Goal: Information Seeking & Learning: Find specific fact

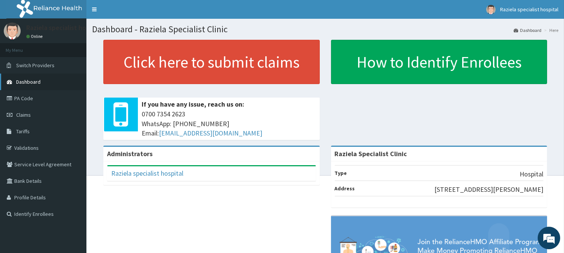
click at [31, 84] on span "Dashboard" at bounding box center [28, 82] width 24 height 7
click at [14, 147] on link "Validations" at bounding box center [43, 148] width 86 height 17
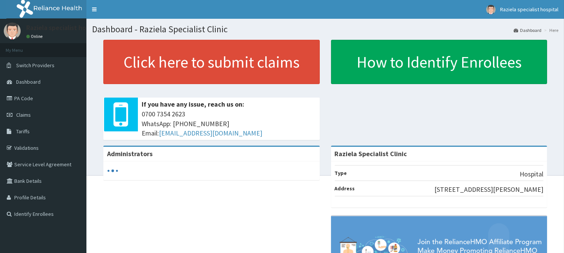
click at [19, 134] on span "Tariffs" at bounding box center [23, 131] width 14 height 7
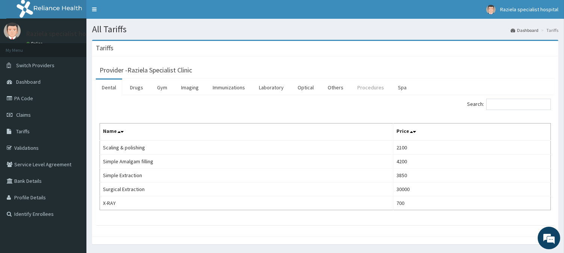
click at [360, 88] on link "Procedures" at bounding box center [371, 88] width 39 height 16
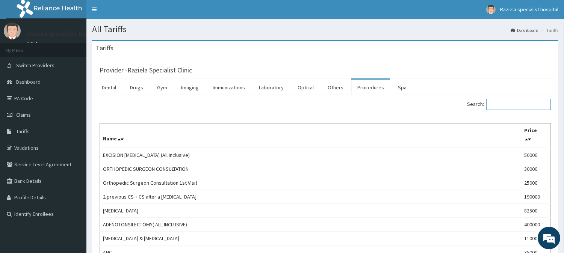
click at [504, 103] on input "Search:" at bounding box center [518, 104] width 65 height 11
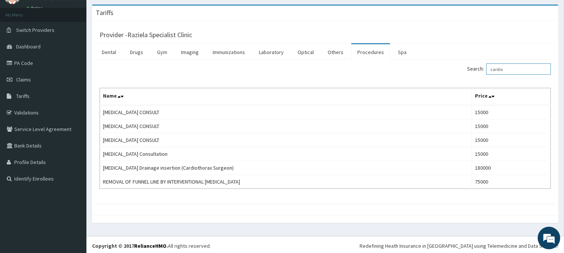
scroll to position [36, 0]
type input "c"
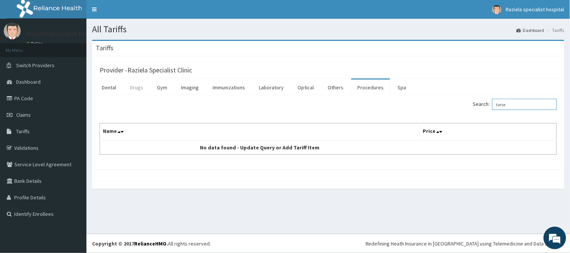
type input "torse"
click at [139, 92] on link "Drugs" at bounding box center [136, 88] width 25 height 16
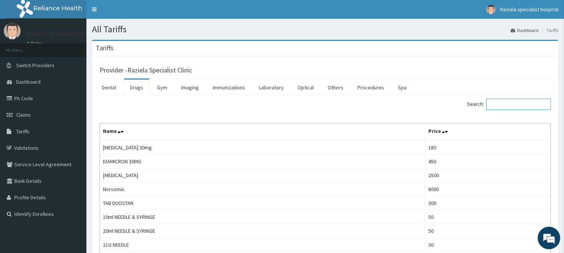
click at [499, 108] on input "Search:" at bounding box center [518, 104] width 65 height 11
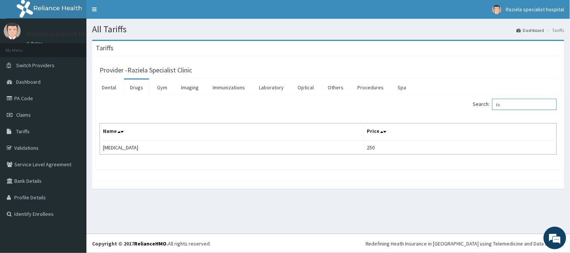
type input "t"
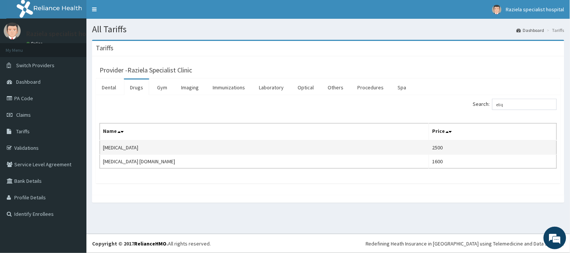
click at [299, 145] on td "[MEDICAL_DATA]" at bounding box center [264, 148] width 329 height 14
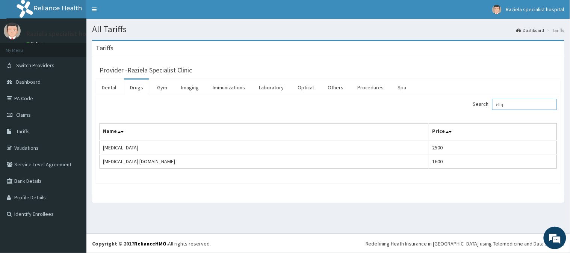
click at [523, 105] on input "eliq" at bounding box center [524, 104] width 65 height 11
type input "e"
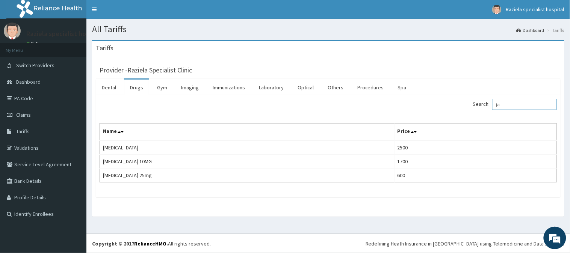
type input "j"
type input "l"
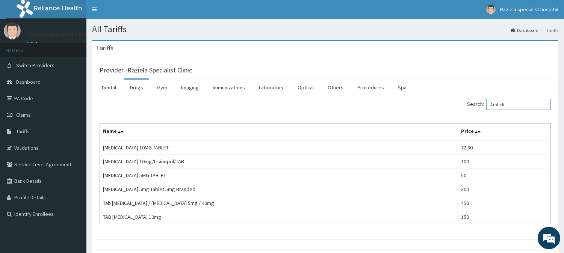
type input "Amlodi"
